Goal: Check status: Check status

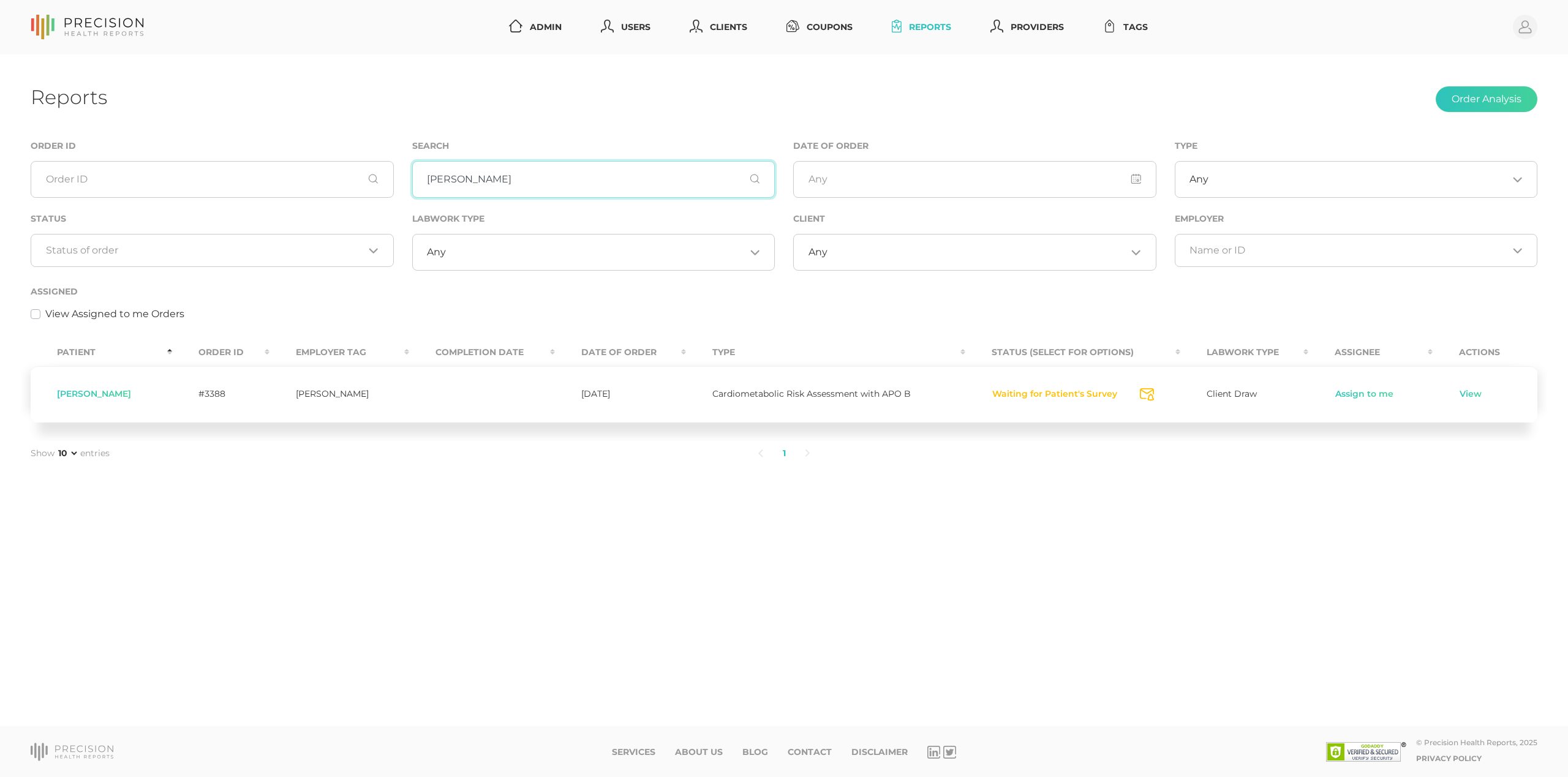
click at [472, 182] on input "[PERSON_NAME]" at bounding box center [593, 179] width 363 height 37
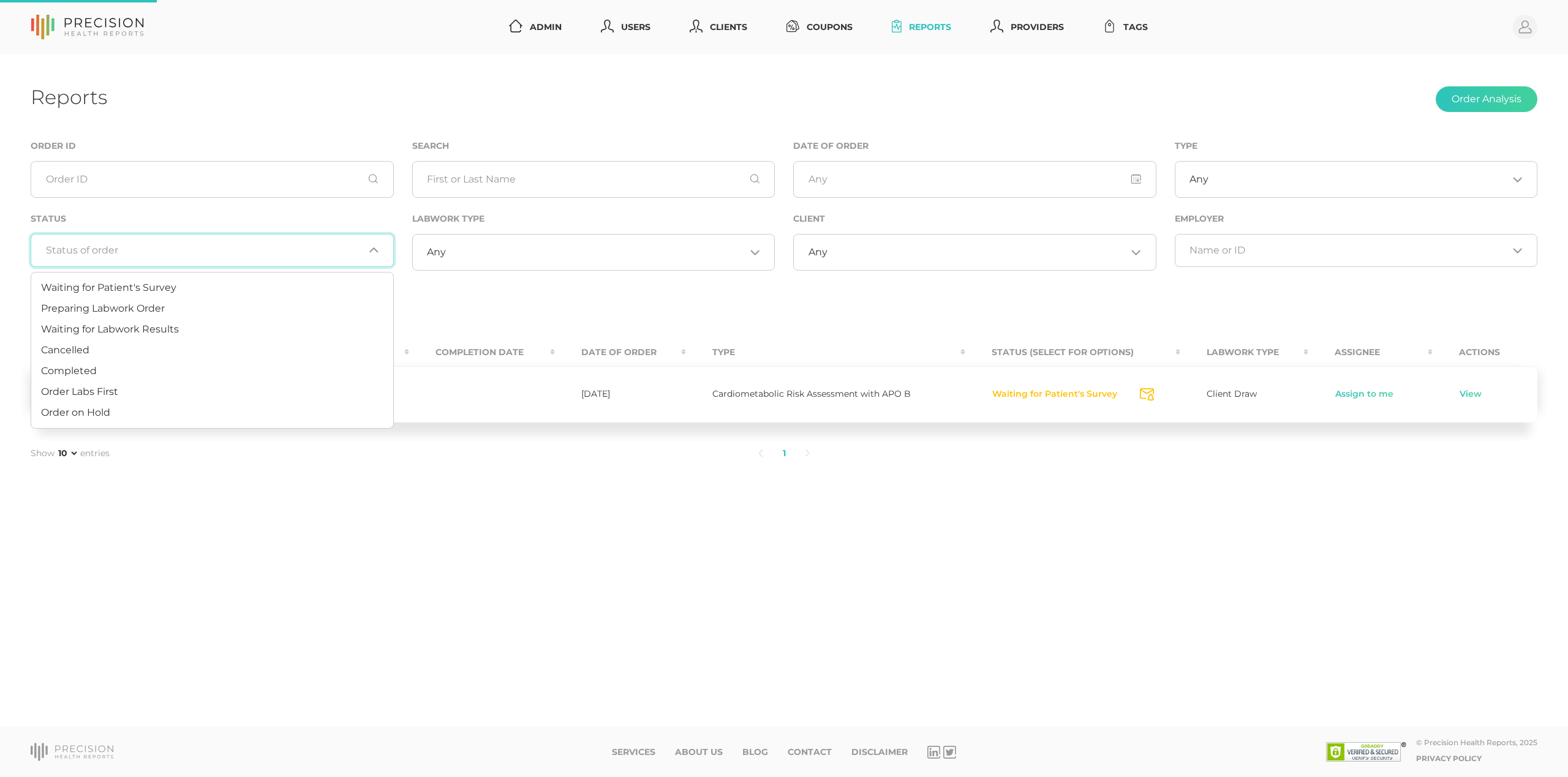
click at [305, 255] on input "Search for option" at bounding box center [205, 250] width 318 height 12
click at [266, 366] on li "Completed" at bounding box center [212, 371] width 362 height 21
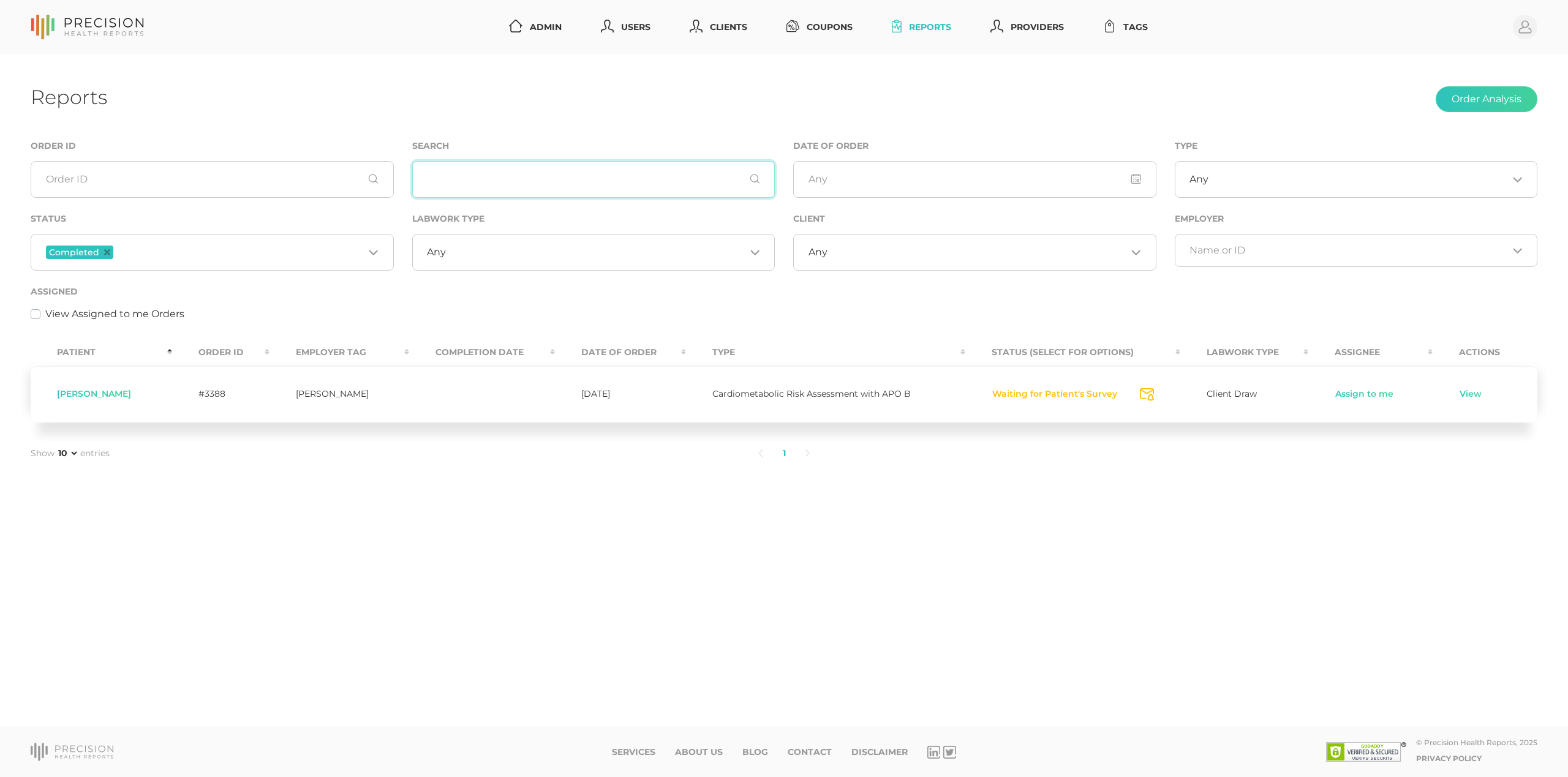
click at [519, 191] on input "text" at bounding box center [593, 179] width 363 height 37
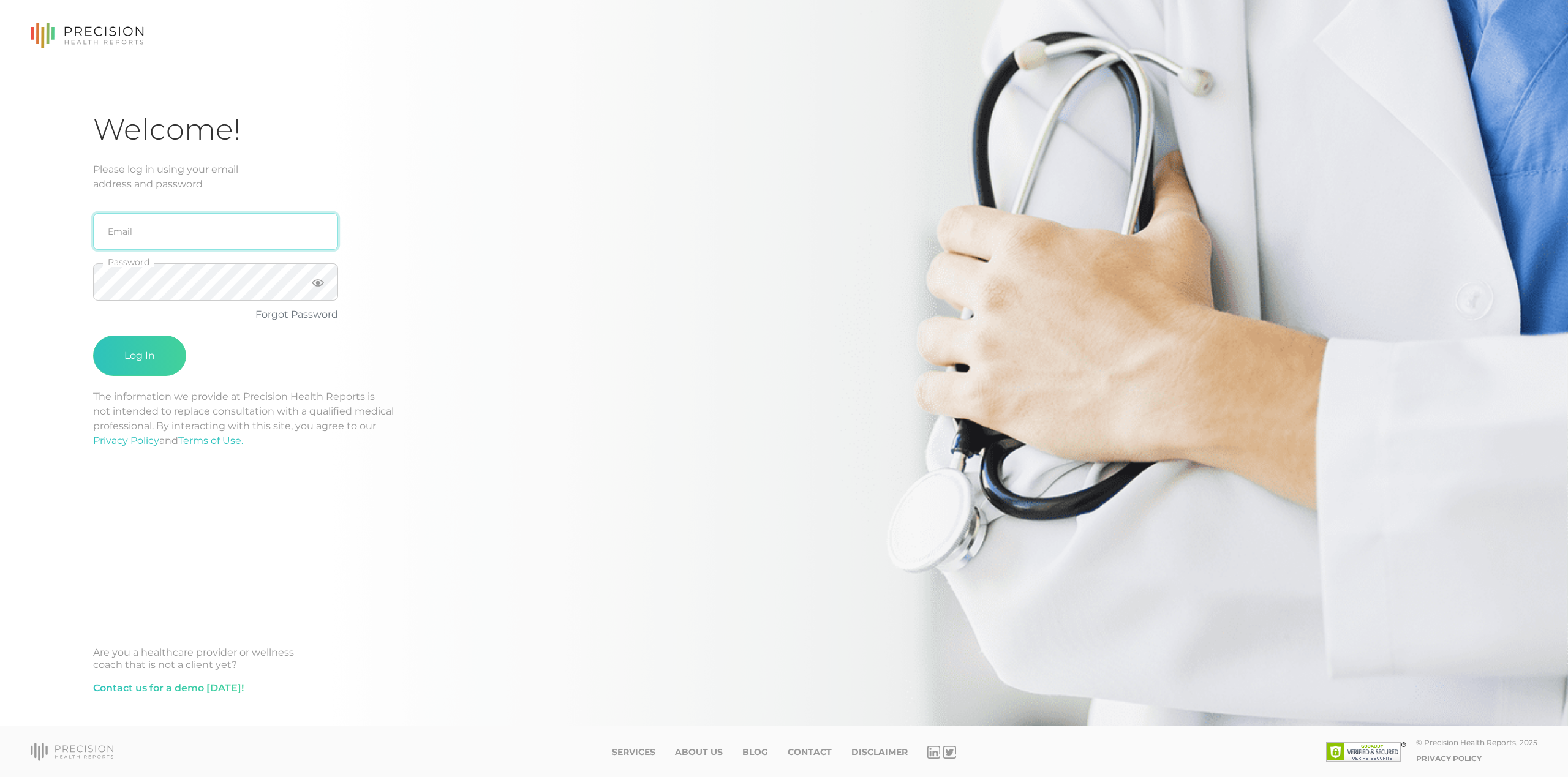
type input "[EMAIL_ADDRESS][DOMAIN_NAME]"
click at [140, 356] on button "Log In" at bounding box center [139, 355] width 93 height 40
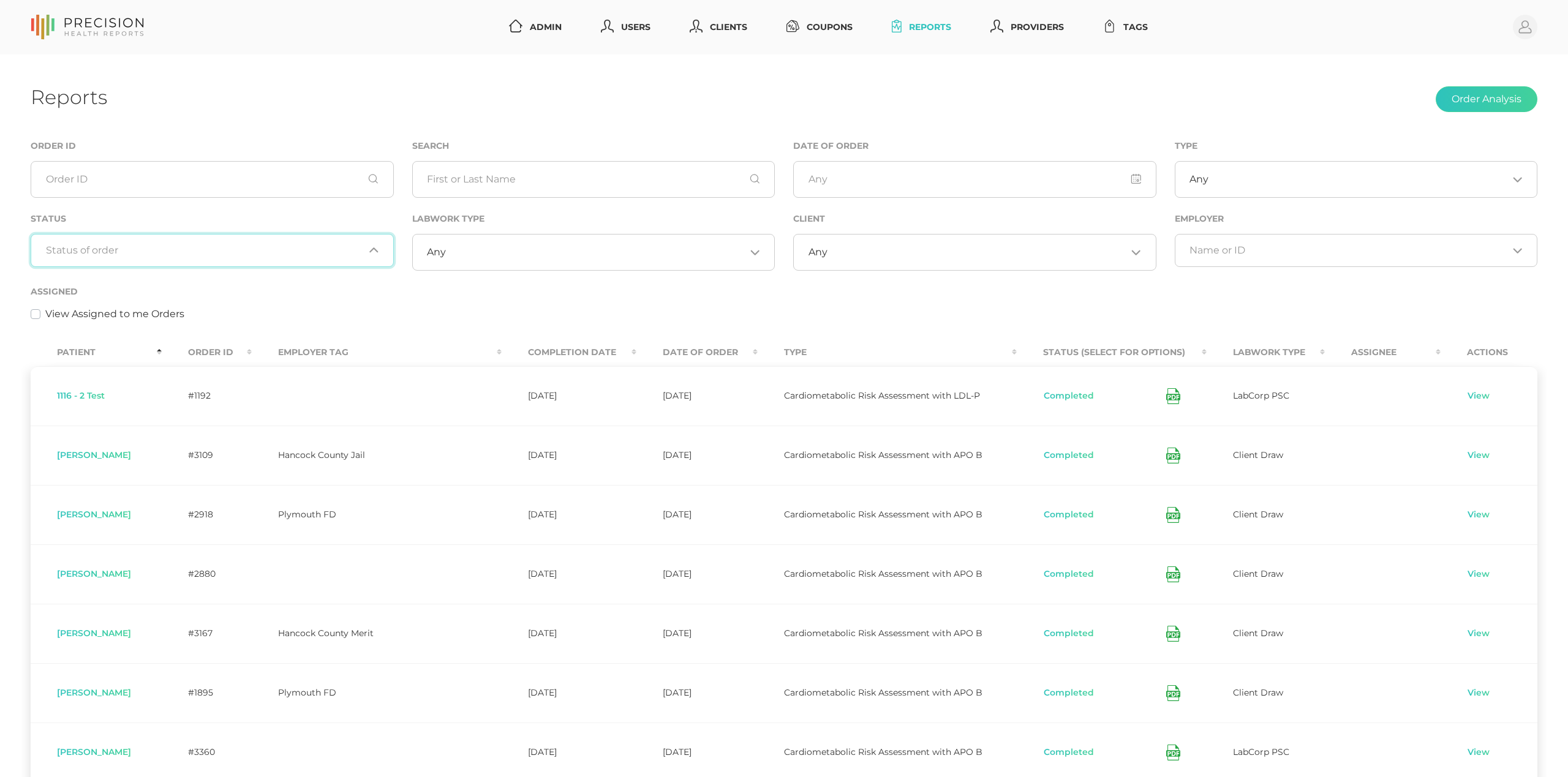
click at [263, 250] on input "Search for option" at bounding box center [205, 250] width 318 height 12
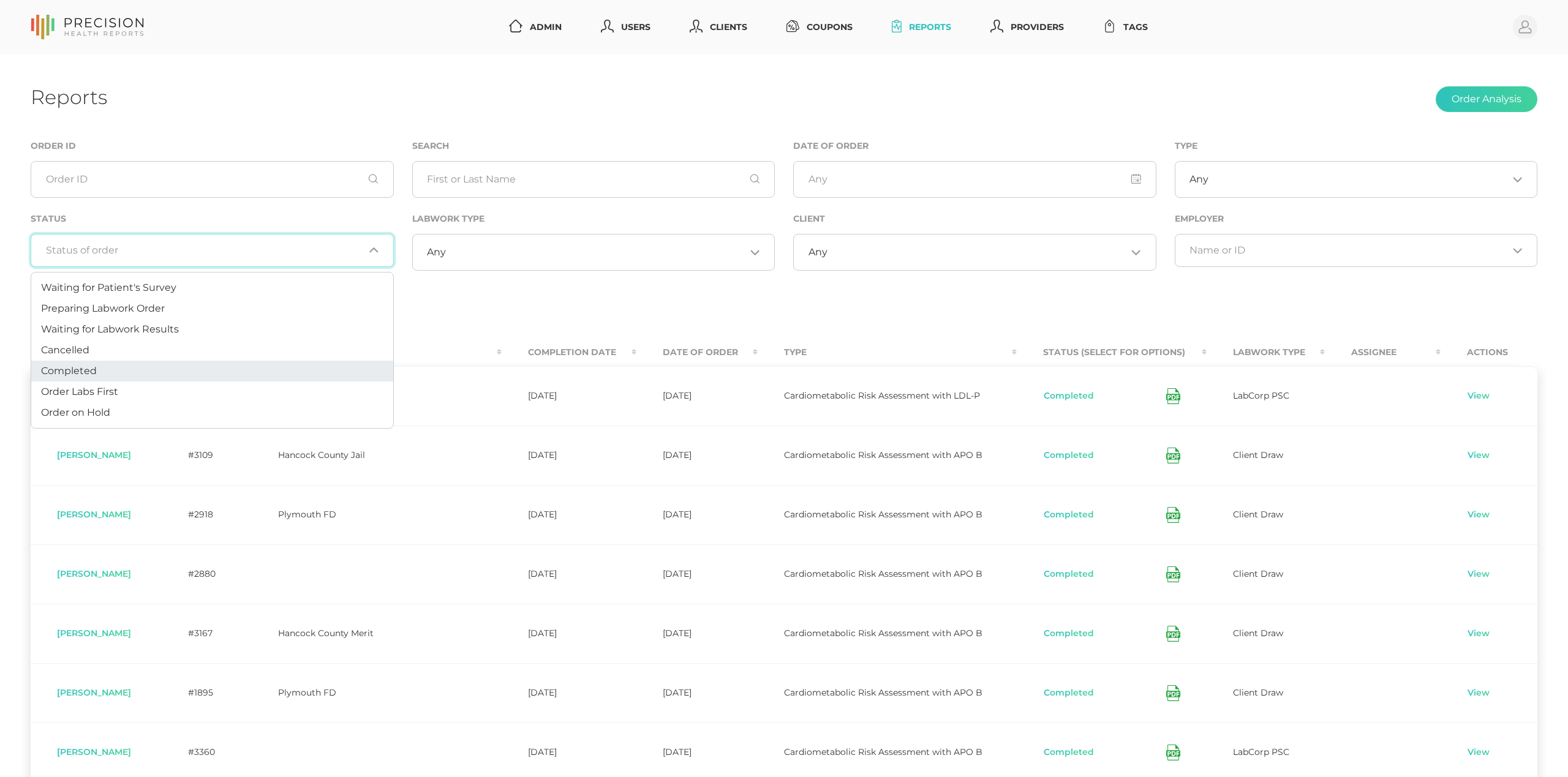
click at [186, 368] on li "Completed" at bounding box center [212, 371] width 362 height 21
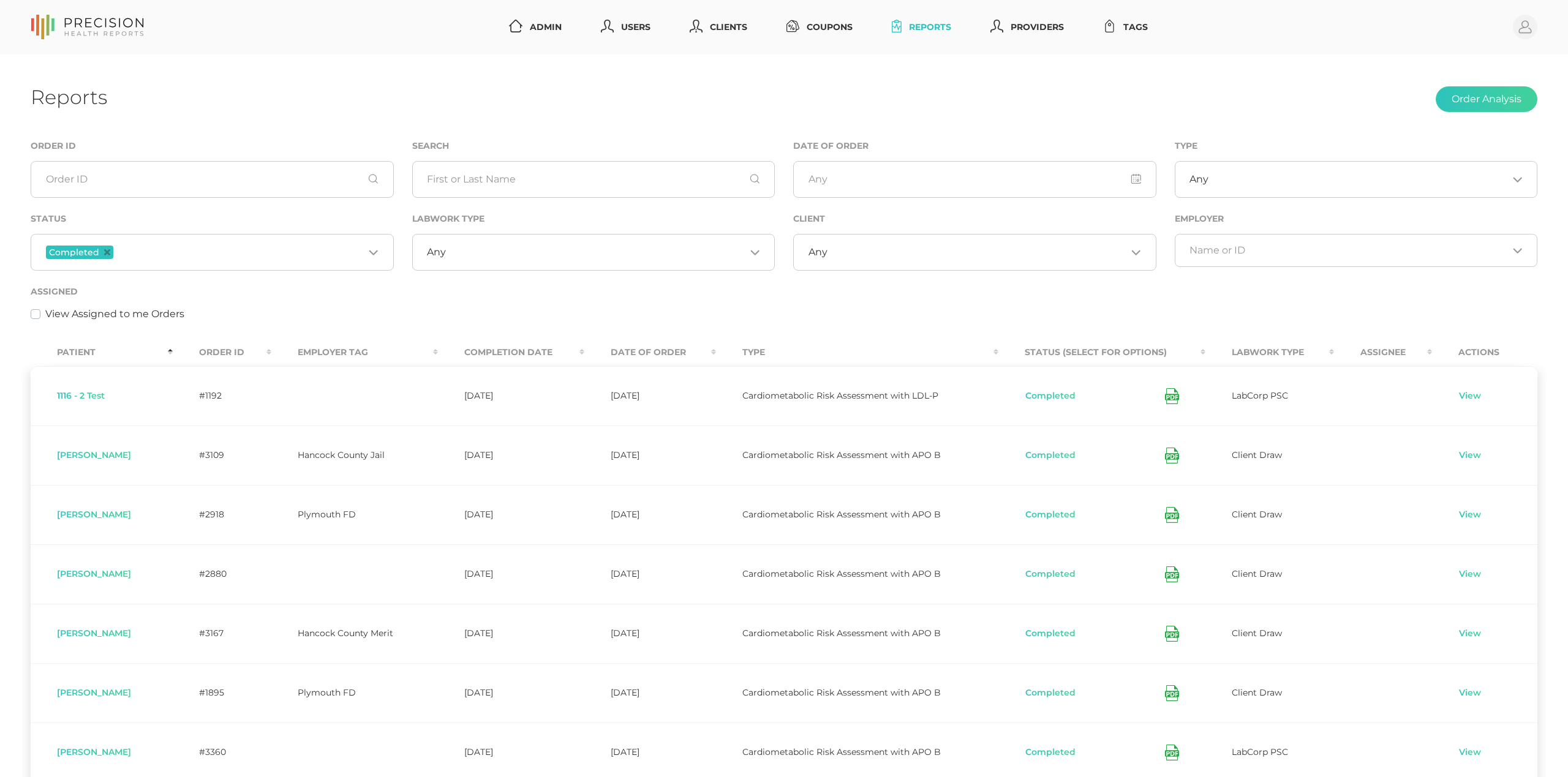
click at [239, 346] on th "Order ID" at bounding box center [222, 352] width 99 height 27
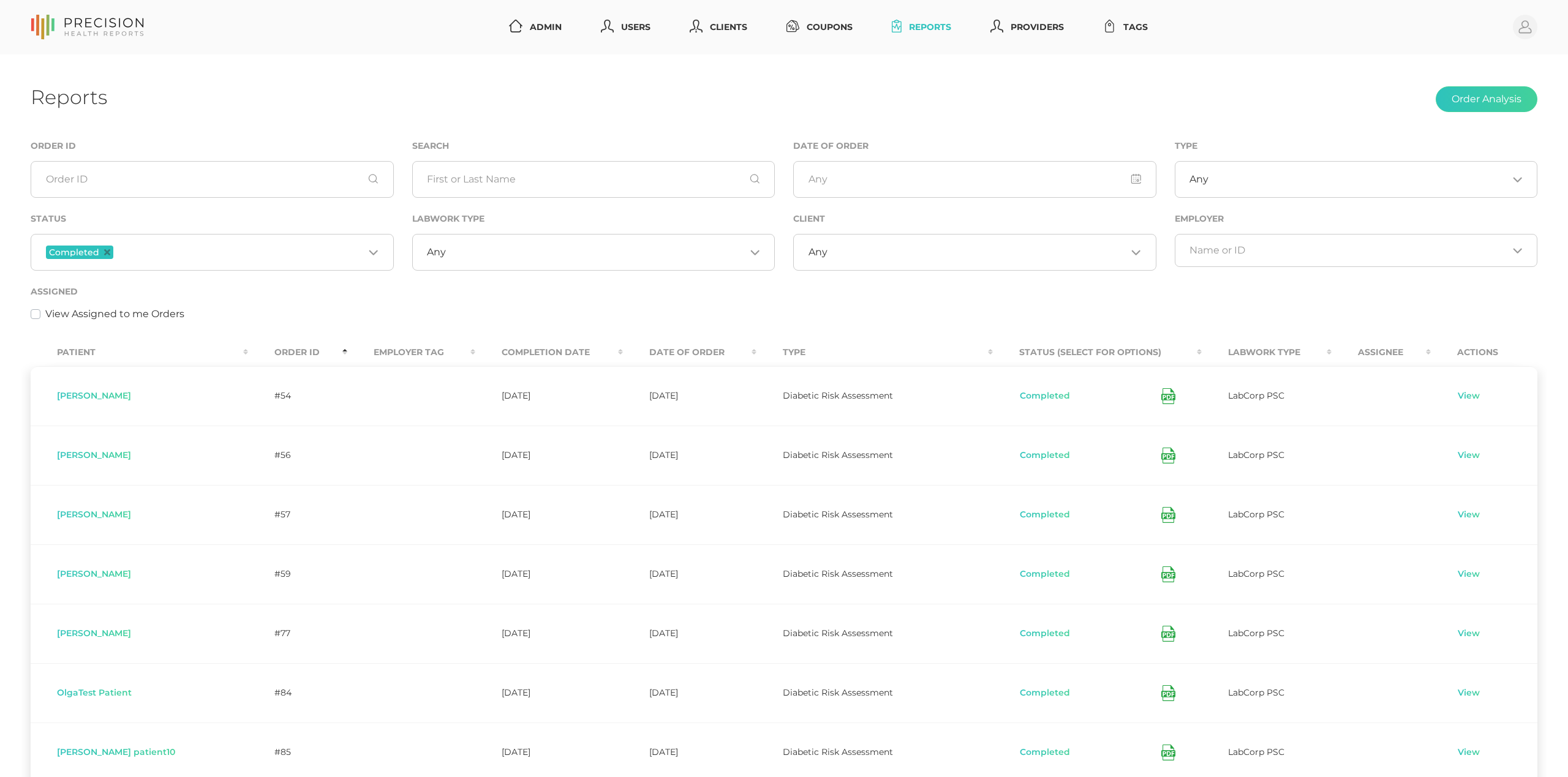
click at [248, 346] on th "Order ID" at bounding box center [298, 352] width 99 height 27
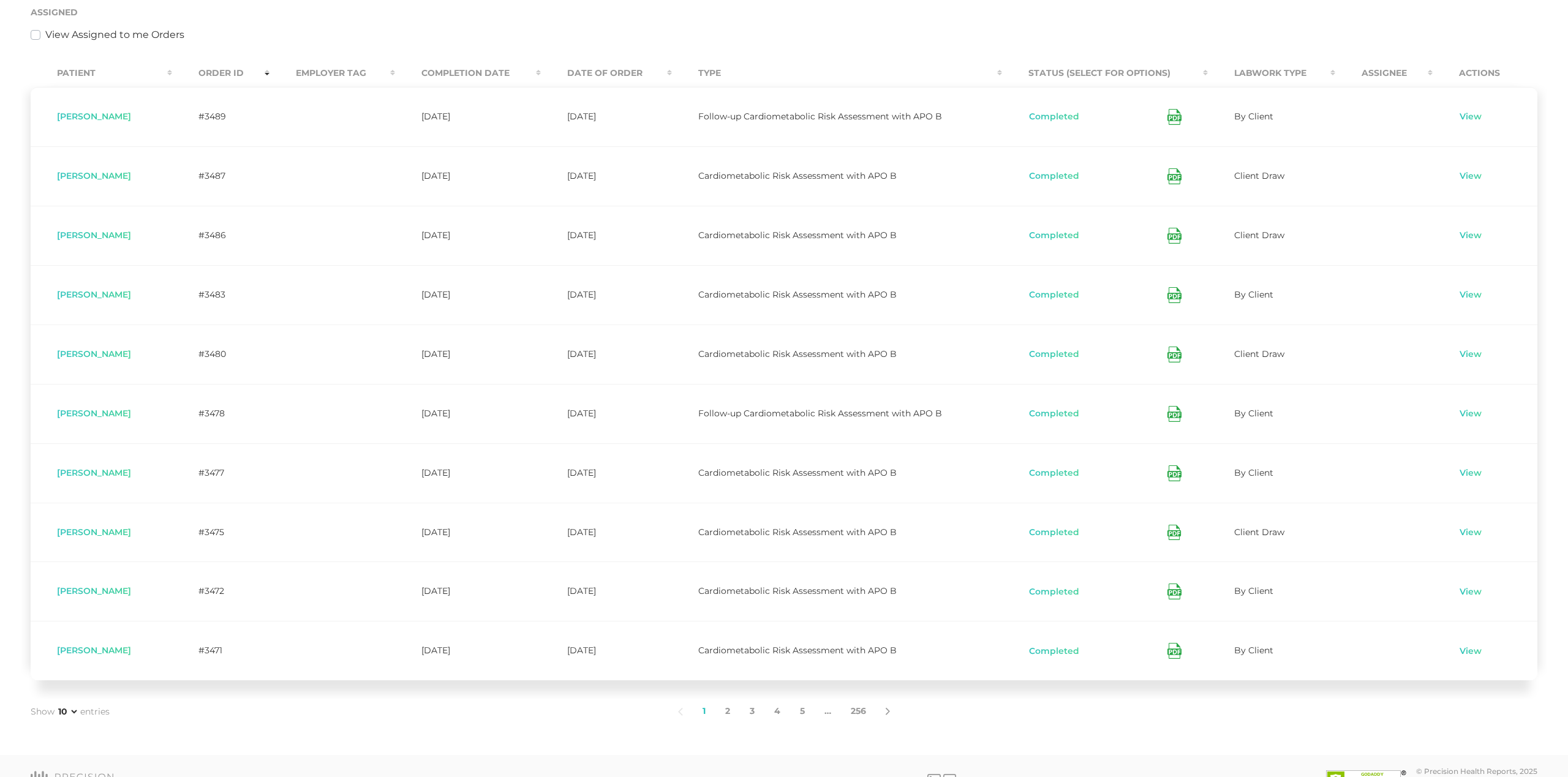
scroll to position [281, 0]
click at [730, 709] on link "2" at bounding box center [728, 710] width 25 height 26
click at [1170, 241] on icon at bounding box center [1177, 235] width 14 height 16
